Goal: Task Accomplishment & Management: Manage account settings

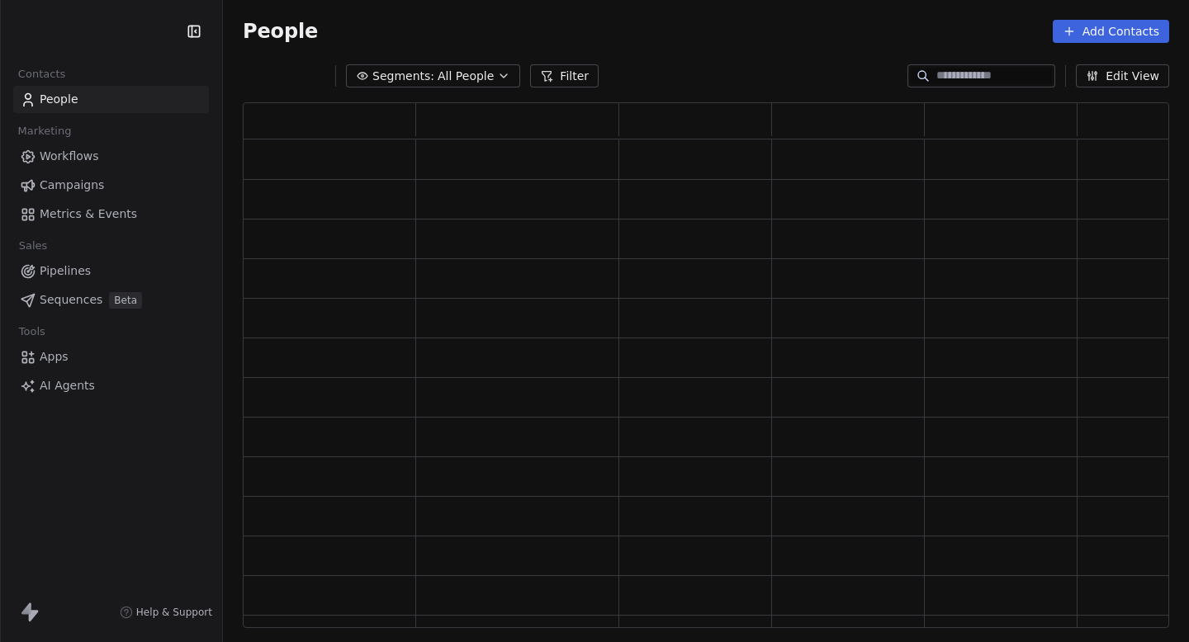
scroll to position [526, 926]
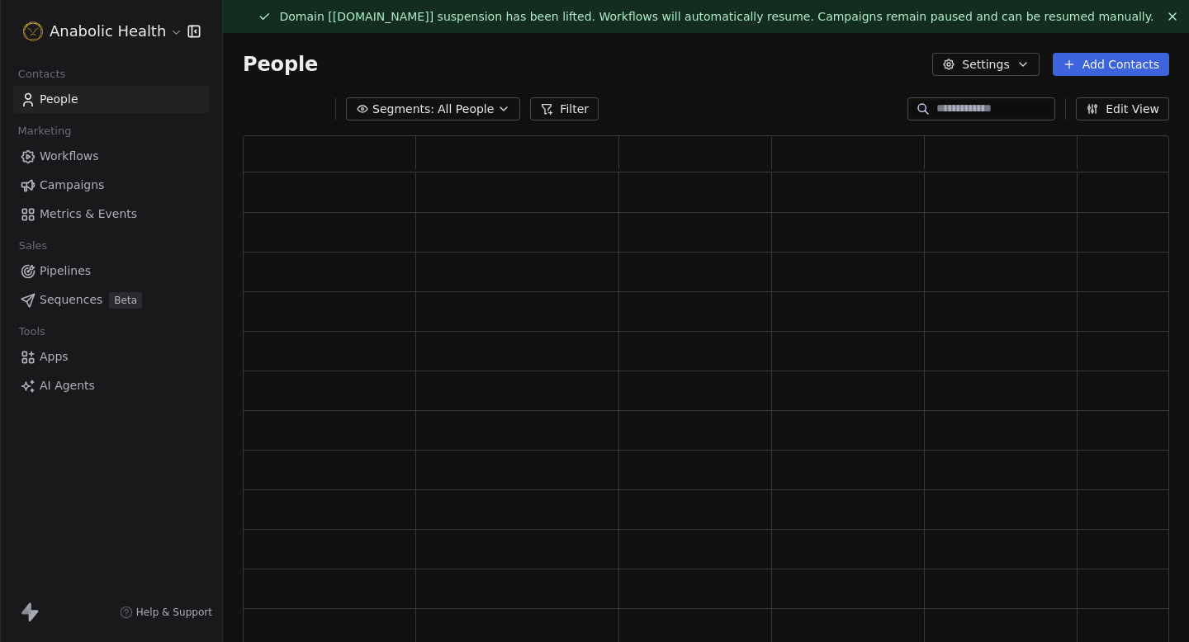
click at [83, 24] on html "Anabolic Health Contacts People Marketing Workflows Campaigns Metrics & Events …" at bounding box center [594, 321] width 1189 height 642
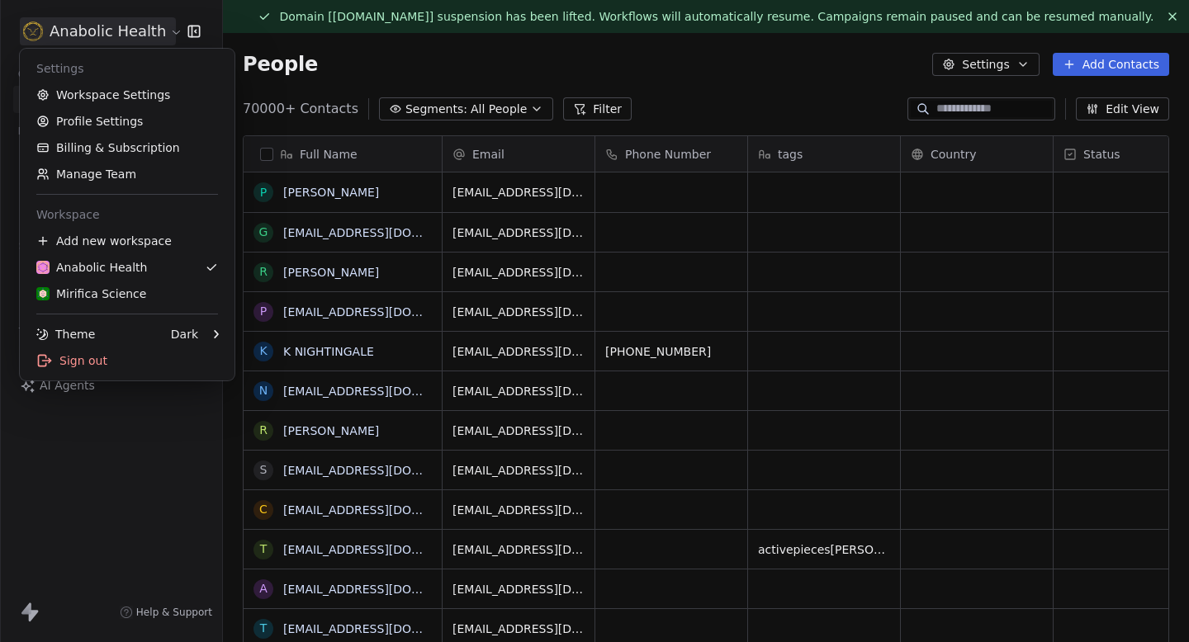
scroll to position [566, 966]
click at [96, 89] on link "Workspace Settings" at bounding box center [126, 95] width 201 height 26
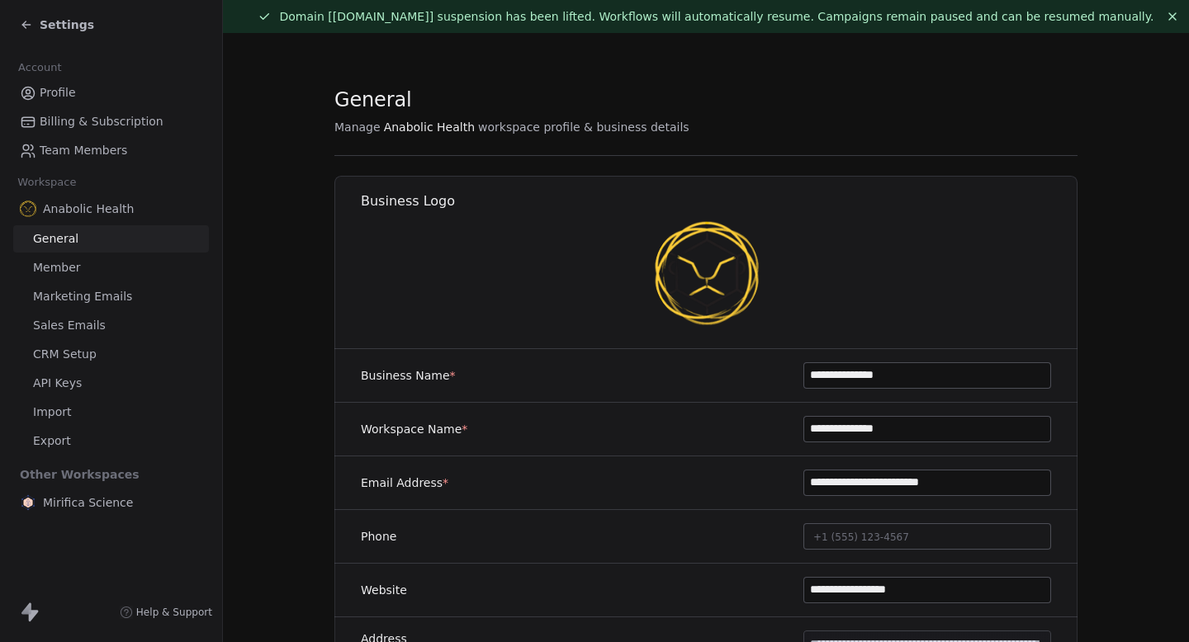
click at [89, 291] on span "Marketing Emails" at bounding box center [82, 296] width 99 height 17
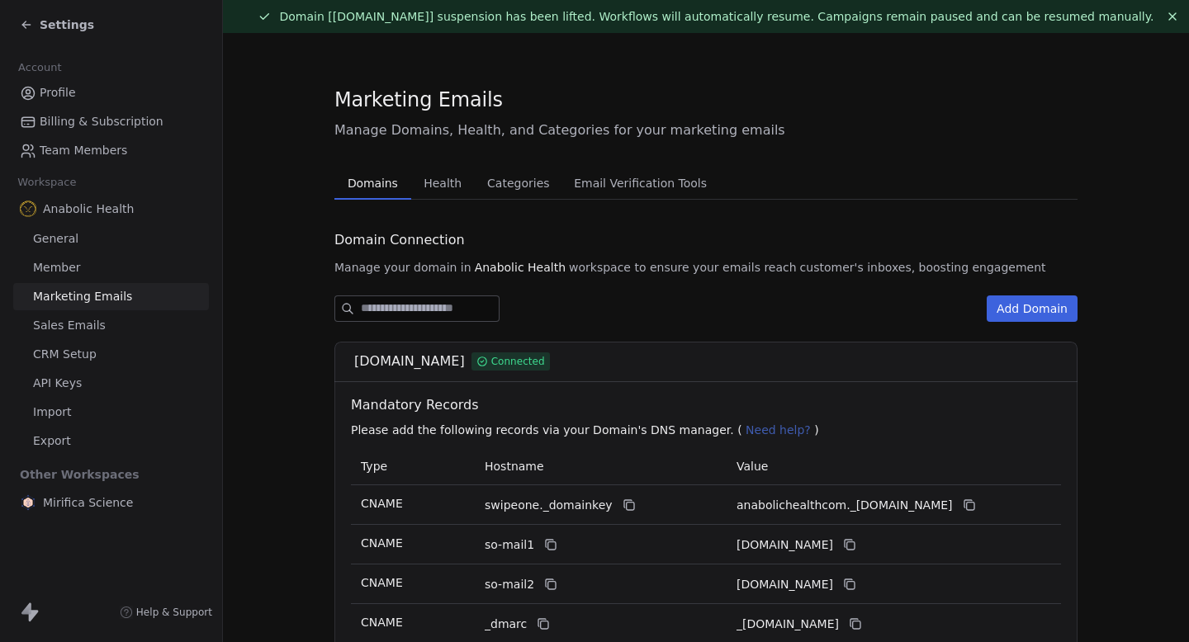
click at [449, 182] on span "Health" at bounding box center [442, 183] width 51 height 23
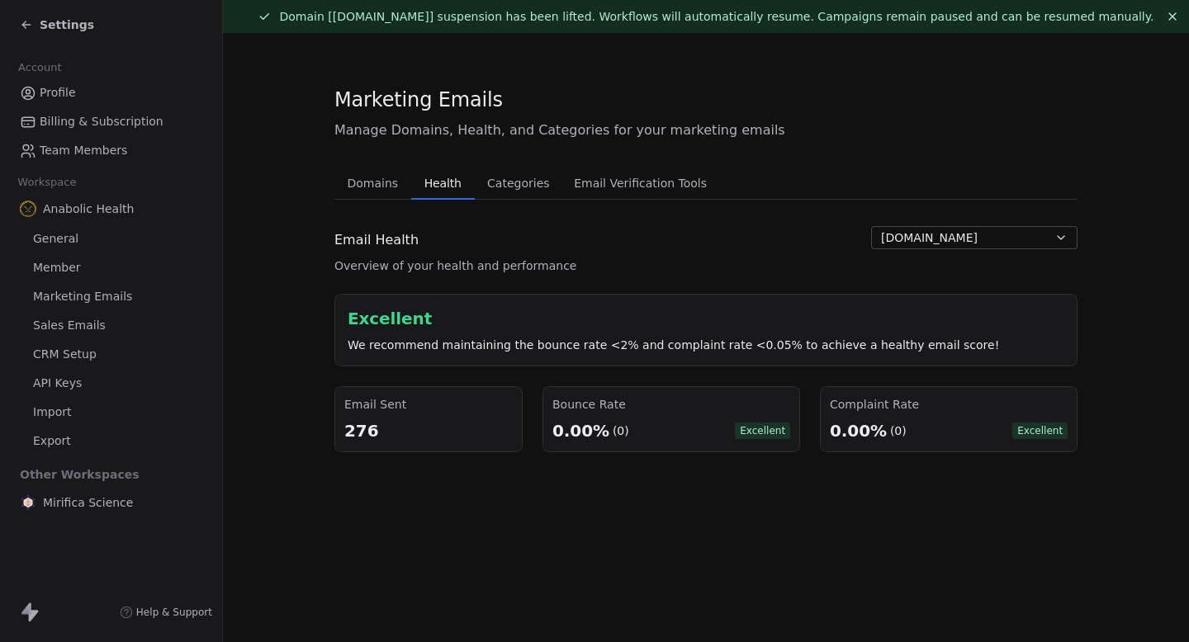
click at [54, 32] on span "Settings" at bounding box center [67, 25] width 54 height 17
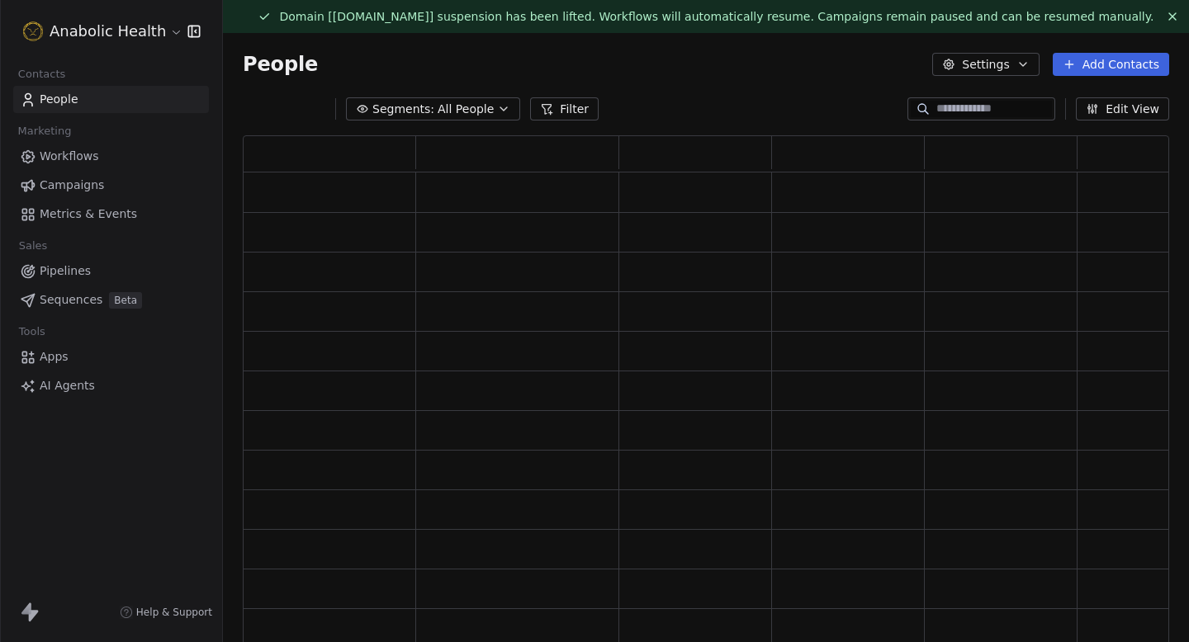
scroll to position [526, 926]
click at [80, 38] on html "Anabolic Health Contacts People Marketing Workflows Campaigns Metrics & Events …" at bounding box center [594, 321] width 1189 height 642
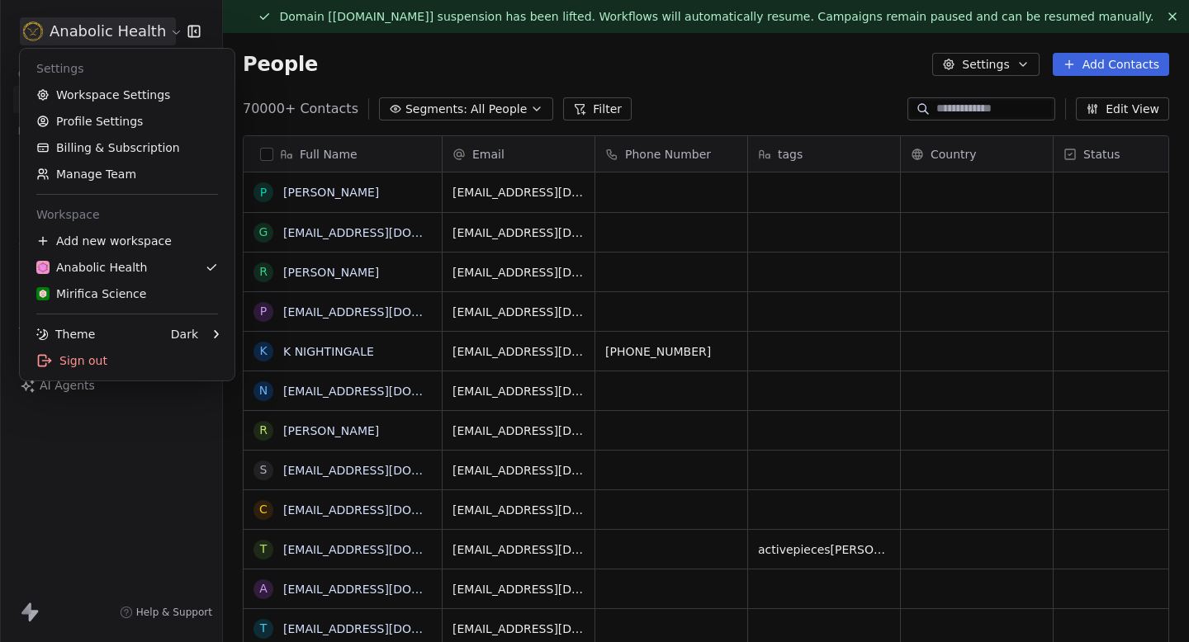
scroll to position [566, 966]
click at [113, 107] on link "Workspace Settings" at bounding box center [126, 95] width 201 height 26
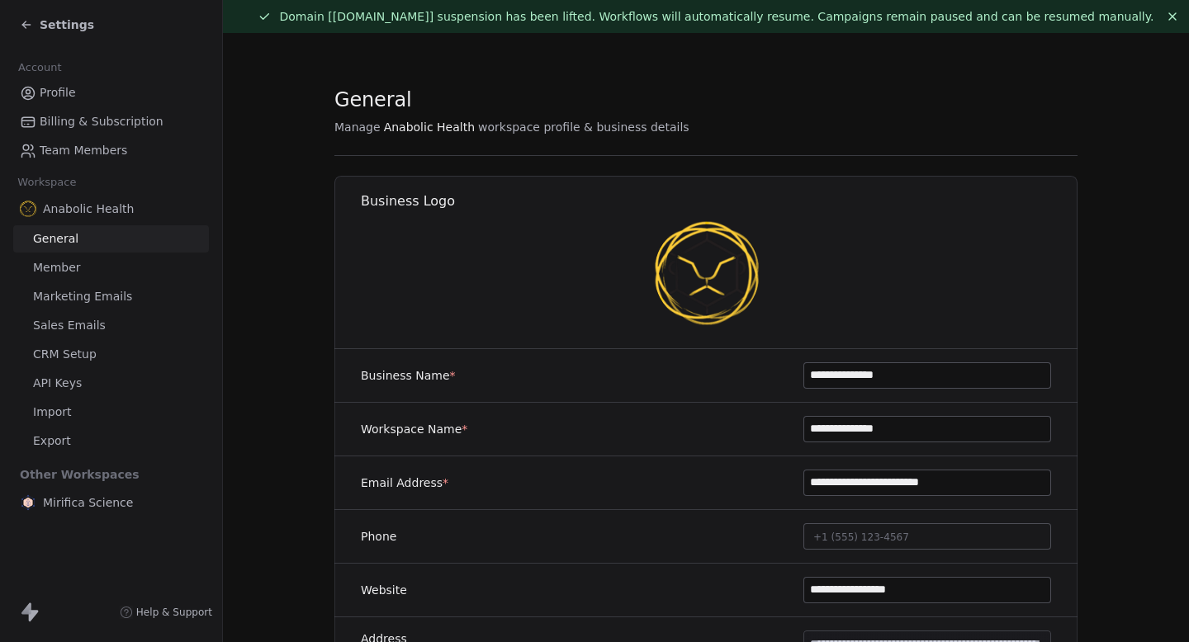
click at [126, 125] on span "Billing & Subscription" at bounding box center [102, 121] width 124 height 17
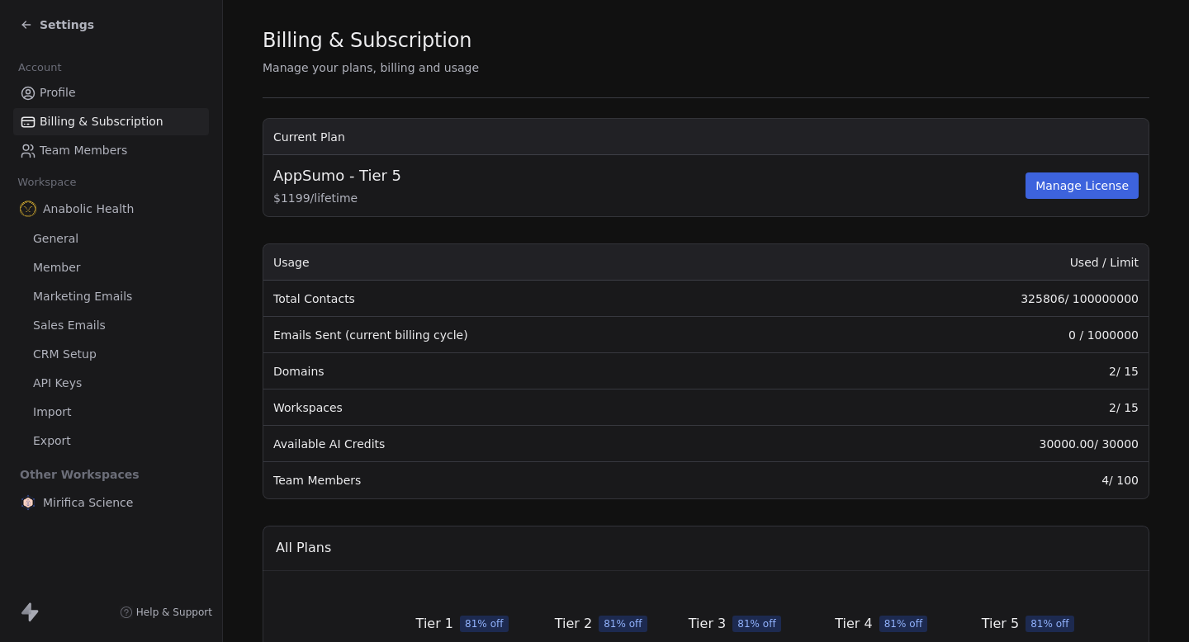
scroll to position [73, 0]
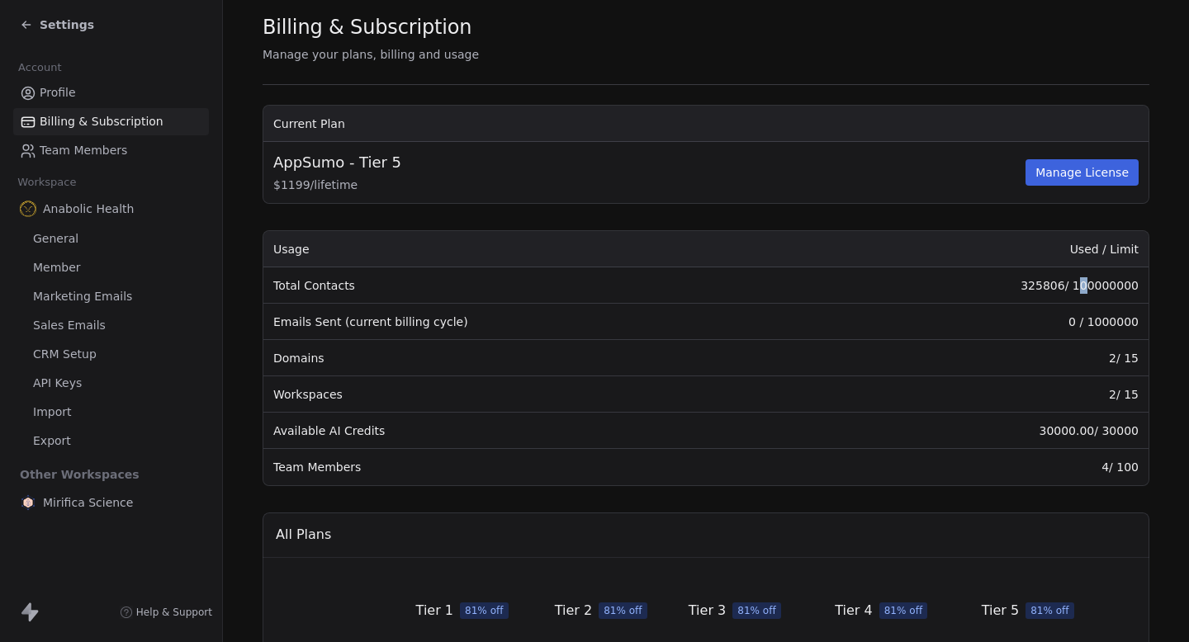
click at [1090, 285] on td "325806 / 100000000" at bounding box center [976, 286] width 346 height 36
drag, startPoint x: 1096, startPoint y: 323, endPoint x: 1117, endPoint y: 322, distance: 21.5
click at [1117, 322] on td "0 / 1000000" at bounding box center [976, 322] width 346 height 36
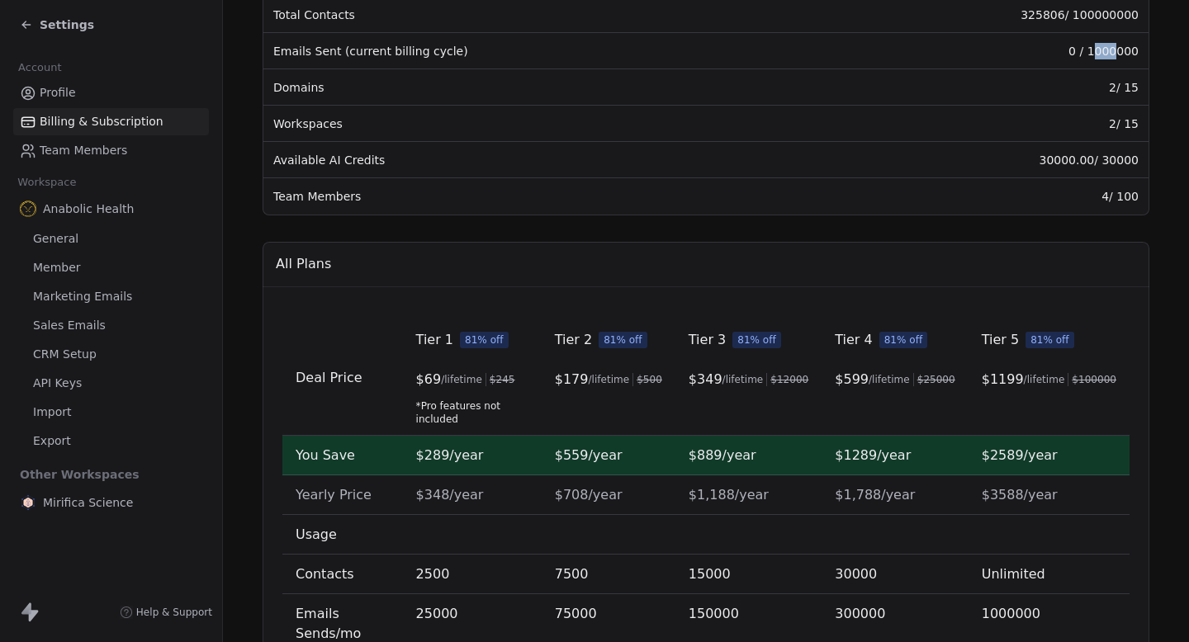
scroll to position [336, 0]
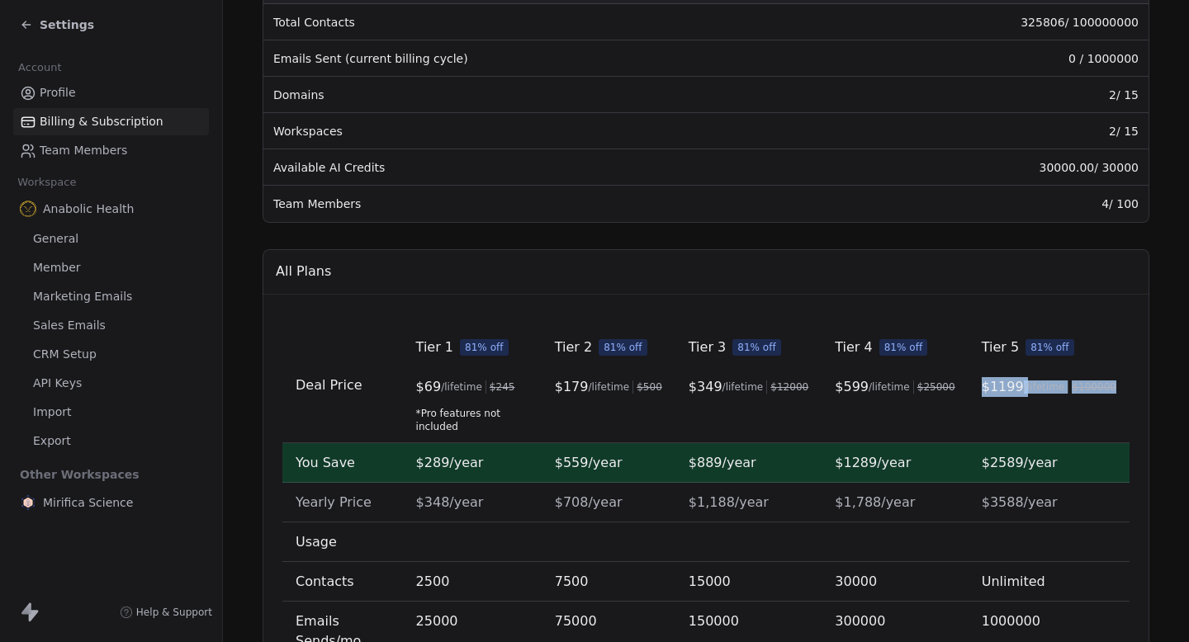
drag, startPoint x: 988, startPoint y: 384, endPoint x: 1130, endPoint y: 385, distance: 142.9
click at [1130, 384] on div "Deal Price Tier 1 81% off $ 69 /lifetime $ 245 *Pro features not included Tier …" at bounding box center [706, 584] width 887 height 578
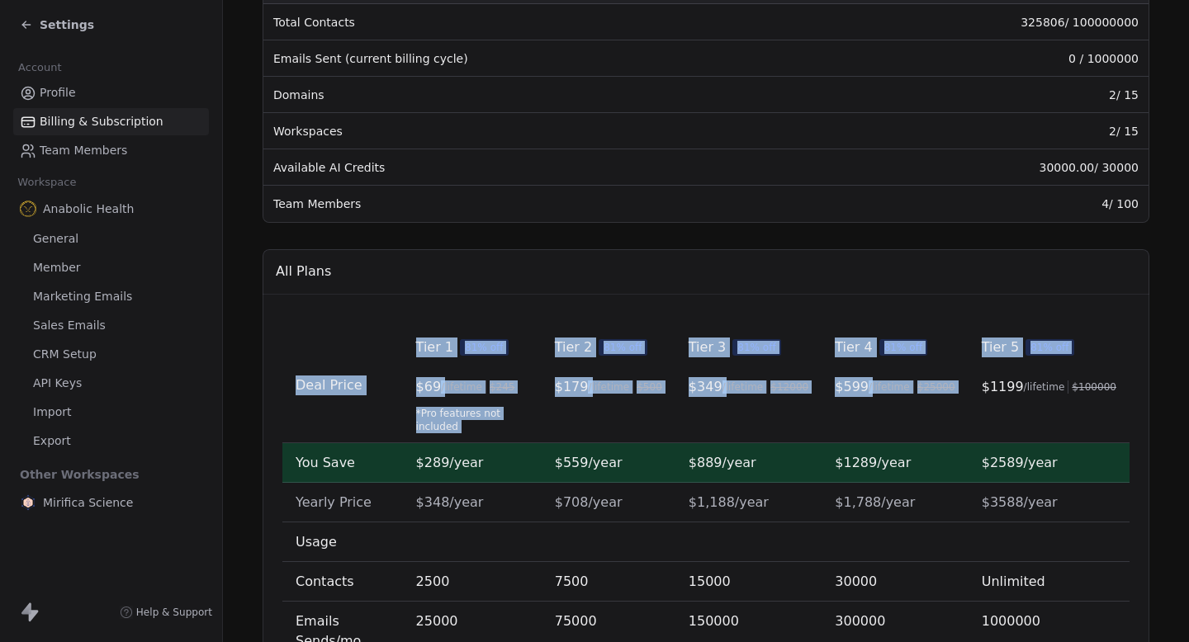
click at [1130, 385] on div "Deal Price Tier 1 81% off $ 69 /lifetime $ 245 *Pro features not included Tier …" at bounding box center [706, 584] width 887 height 578
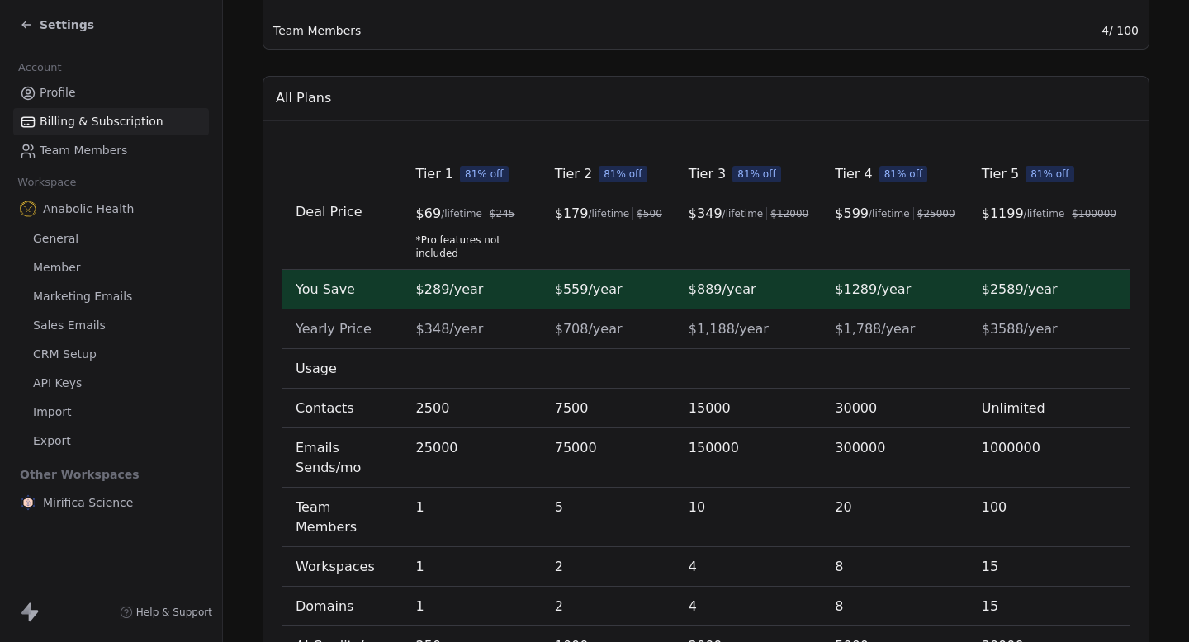
scroll to position [511, 0]
click at [74, 30] on span "Settings" at bounding box center [67, 25] width 54 height 17
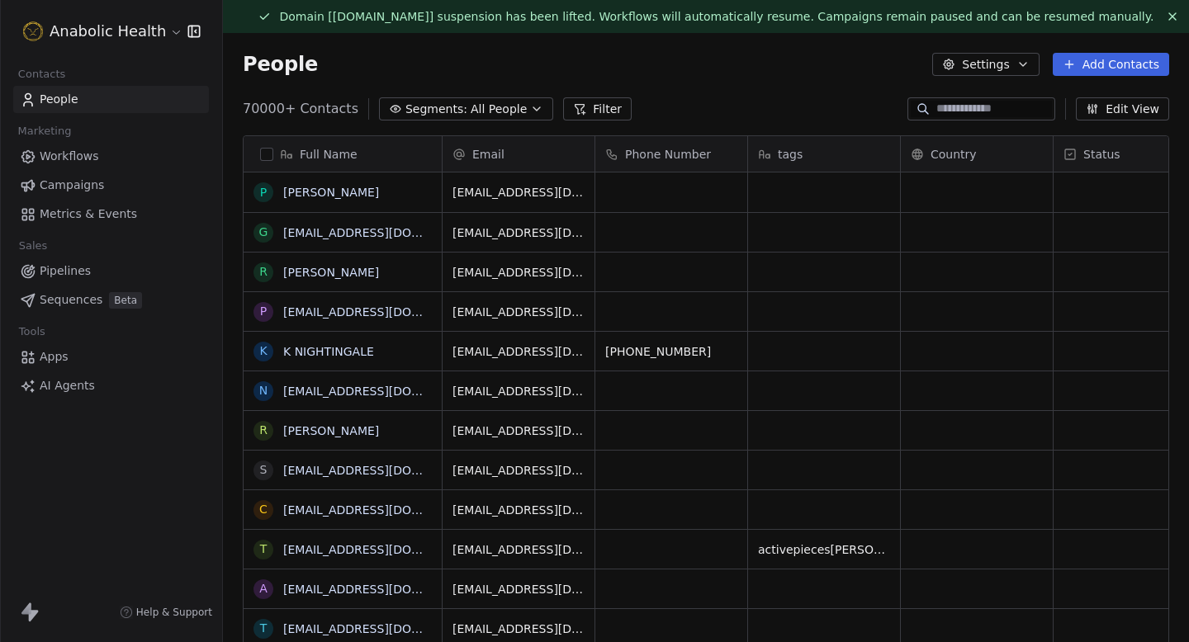
scroll to position [566, 966]
